Goal: Task Accomplishment & Management: Use online tool/utility

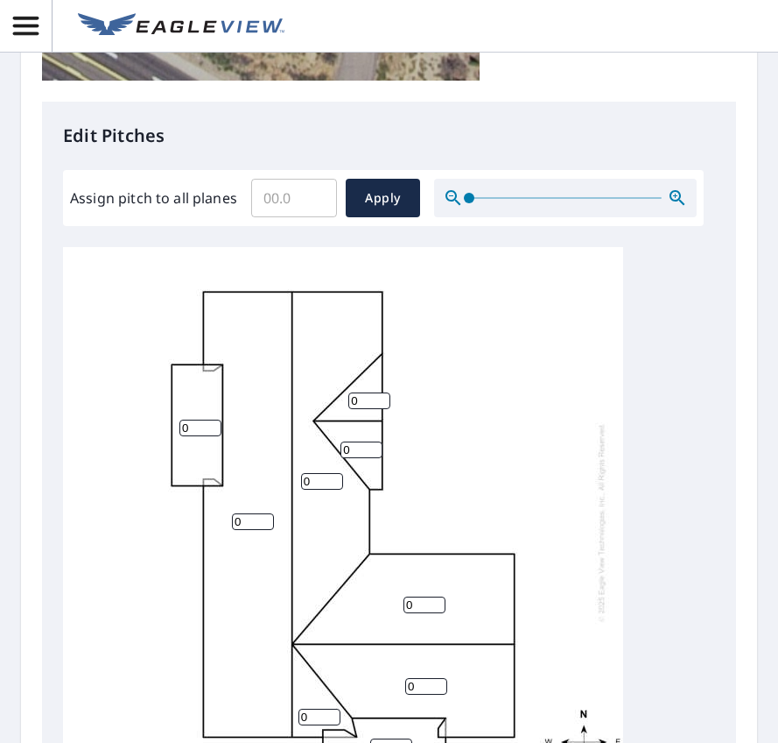
scroll to position [701, 0]
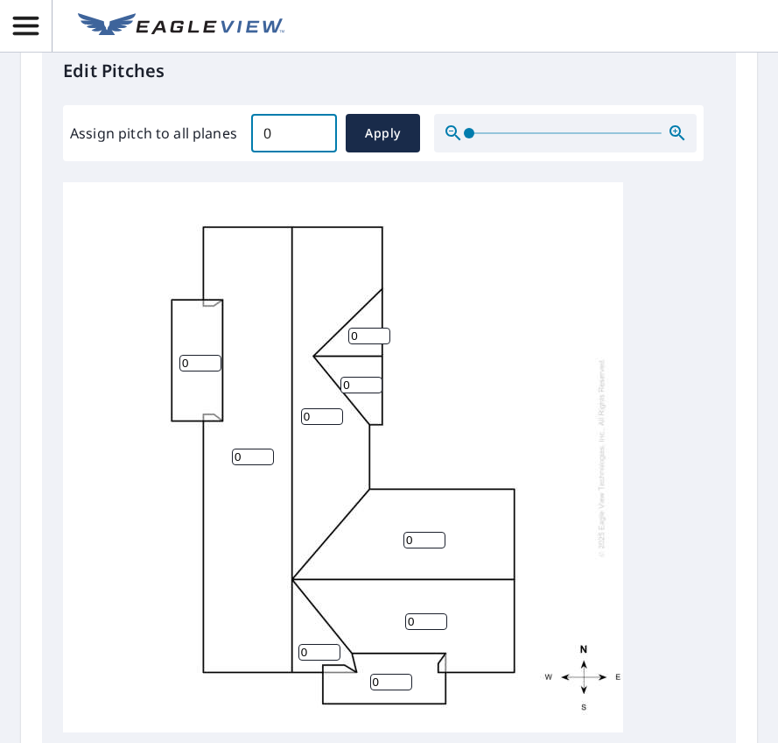
type input "0"
click at [317, 138] on input "0" at bounding box center [294, 133] width 86 height 49
type input "3"
click at [379, 132] on span "Apply" at bounding box center [383, 134] width 46 height 22
type input "3"
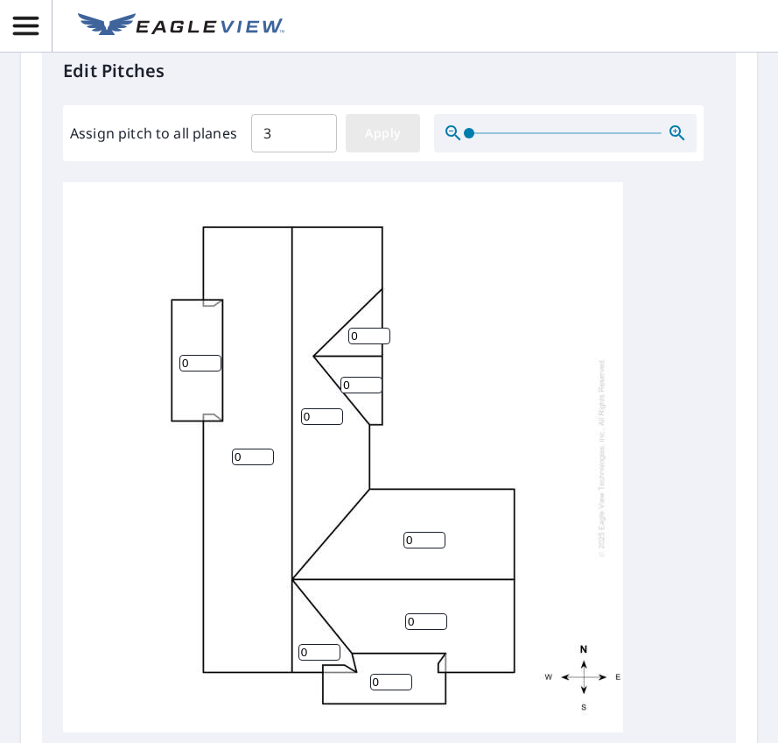
type input "3"
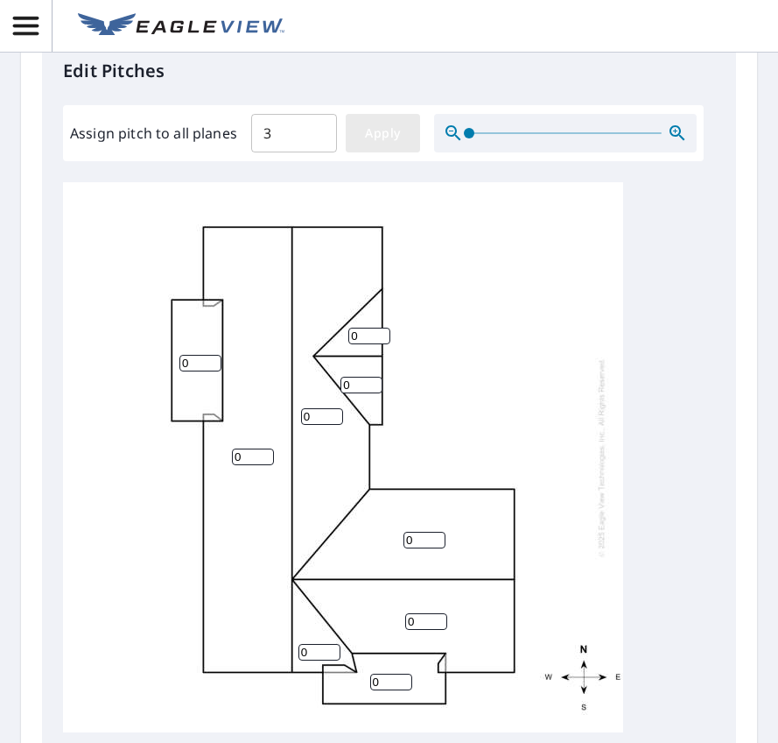
type input "3"
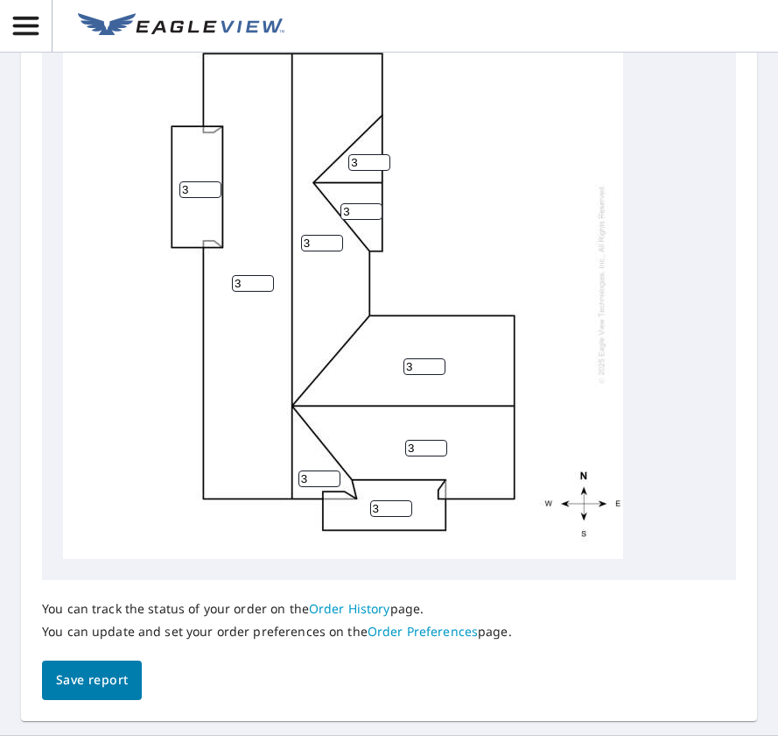
scroll to position [876, 0]
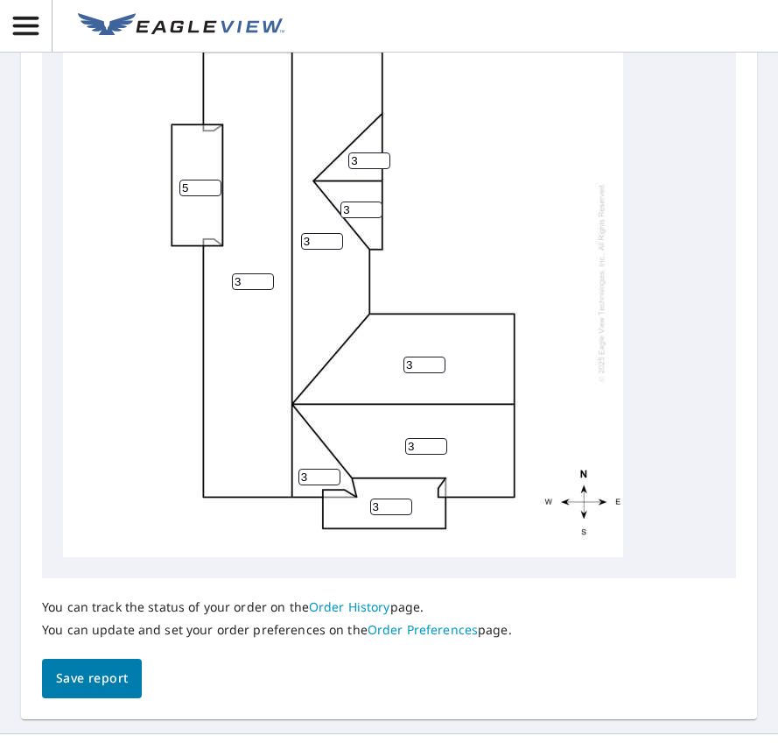
drag, startPoint x: 207, startPoint y: 235, endPoint x: 182, endPoint y: 239, distance: 24.9
click at [182, 196] on input "5" at bounding box center [201, 188] width 42 height 17
drag, startPoint x: 187, startPoint y: 241, endPoint x: 173, endPoint y: 242, distance: 14.0
click at [173, 242] on div "3 3 3 3 5 3 3 3 3" at bounding box center [343, 282] width 560 height 550
type input "1"
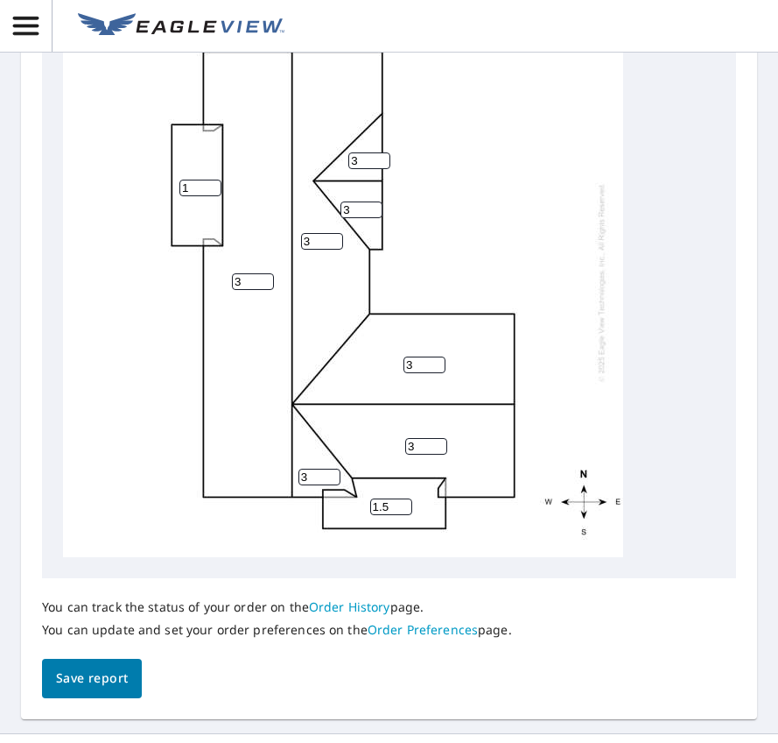
type input "1.5"
click at [576, 313] on div "3 3 3 3 1 1.5 3 3 3" at bounding box center [343, 282] width 560 height 550
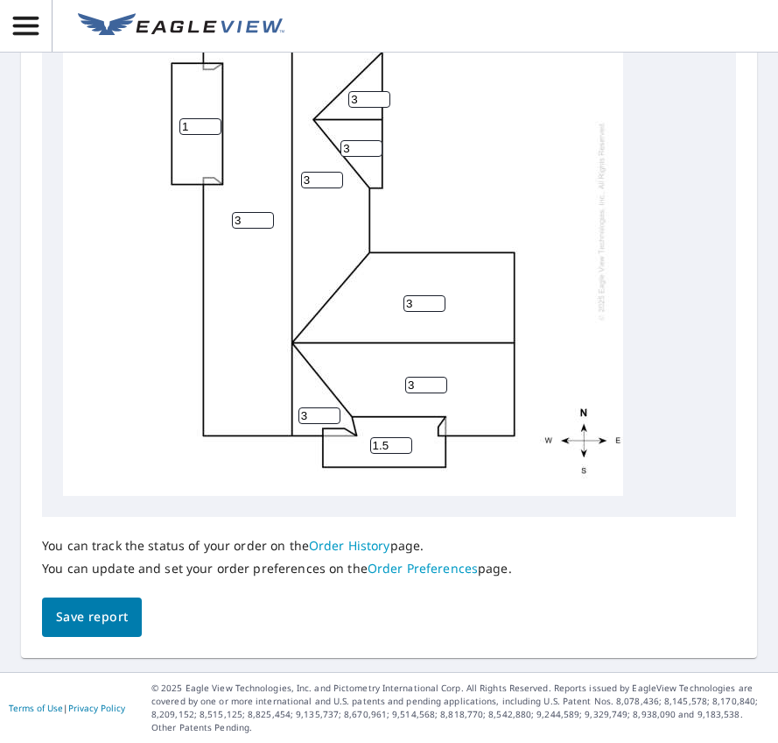
scroll to position [962, 0]
click at [98, 628] on span "Save report" at bounding box center [92, 617] width 72 height 22
click at [88, 618] on span "Save report" at bounding box center [92, 618] width 72 height 22
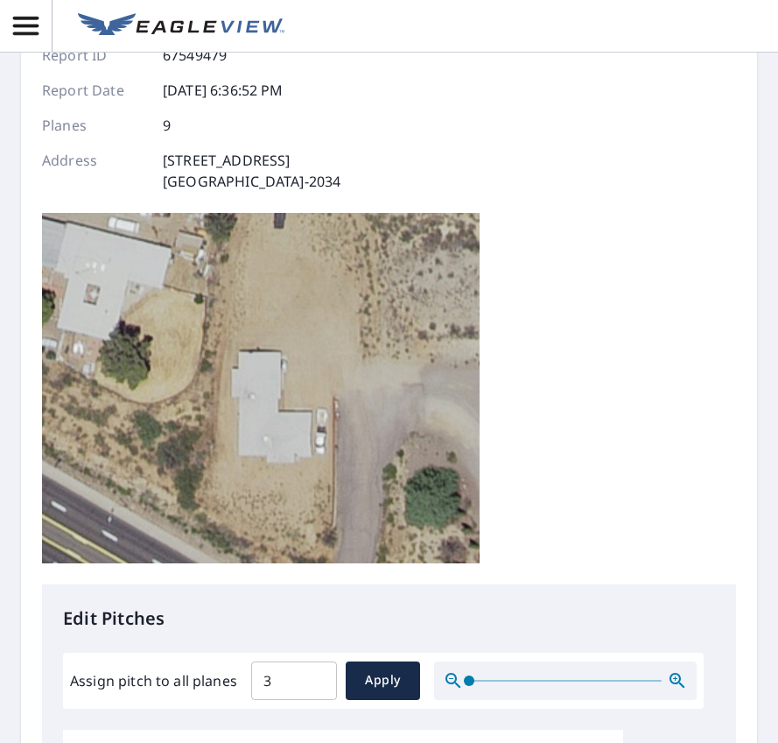
scroll to position [0, 0]
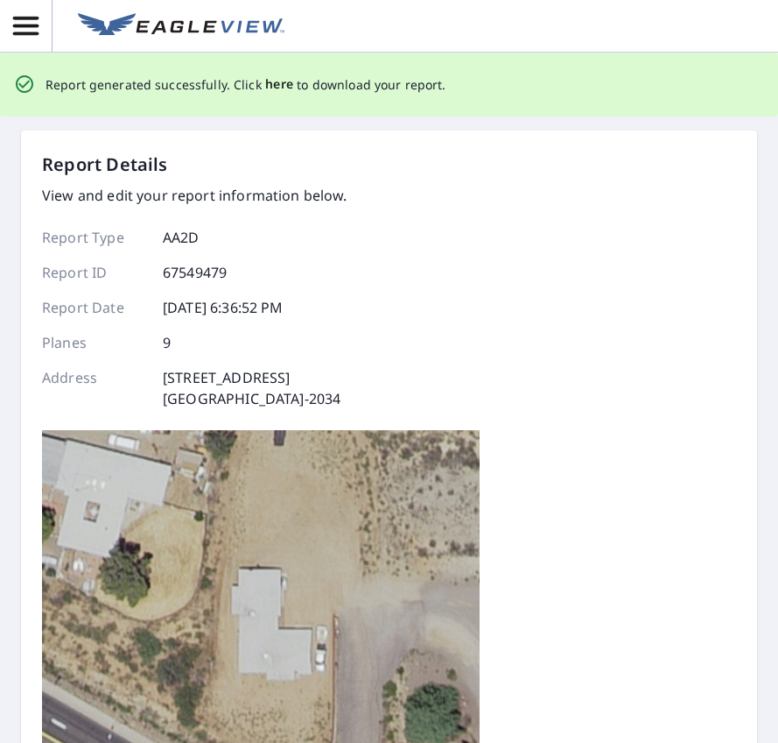
click at [277, 89] on span "here" at bounding box center [279, 85] width 29 height 22
